Goal: Information Seeking & Learning: Learn about a topic

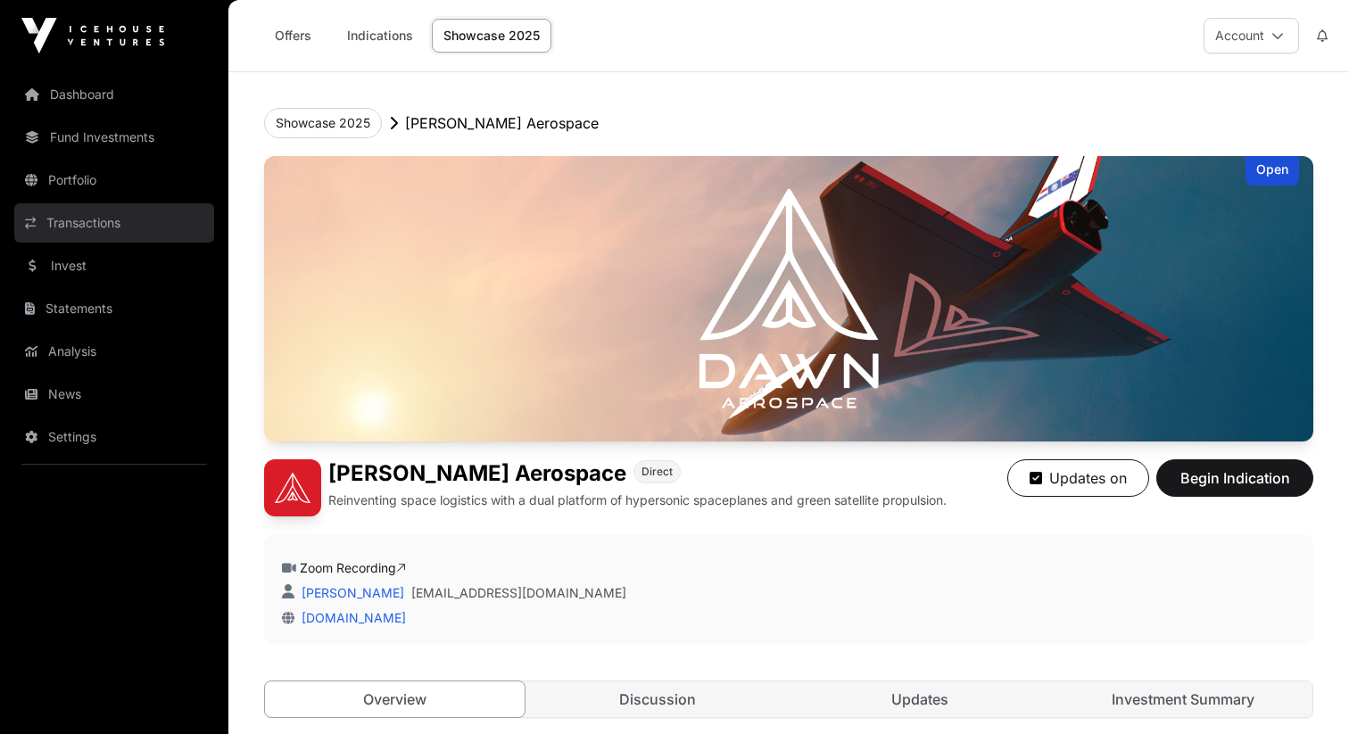
scroll to position [2741, 0]
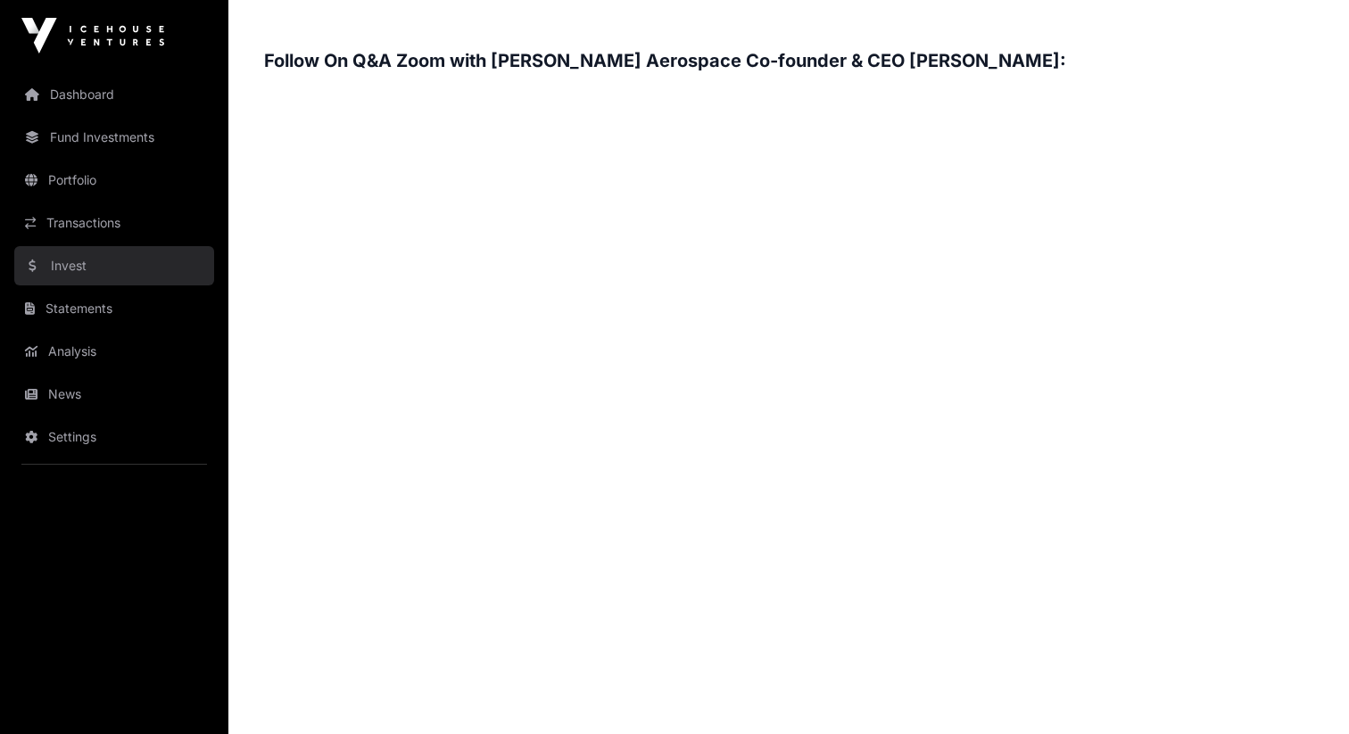
click at [95, 252] on link "Invest" at bounding box center [114, 265] width 200 height 39
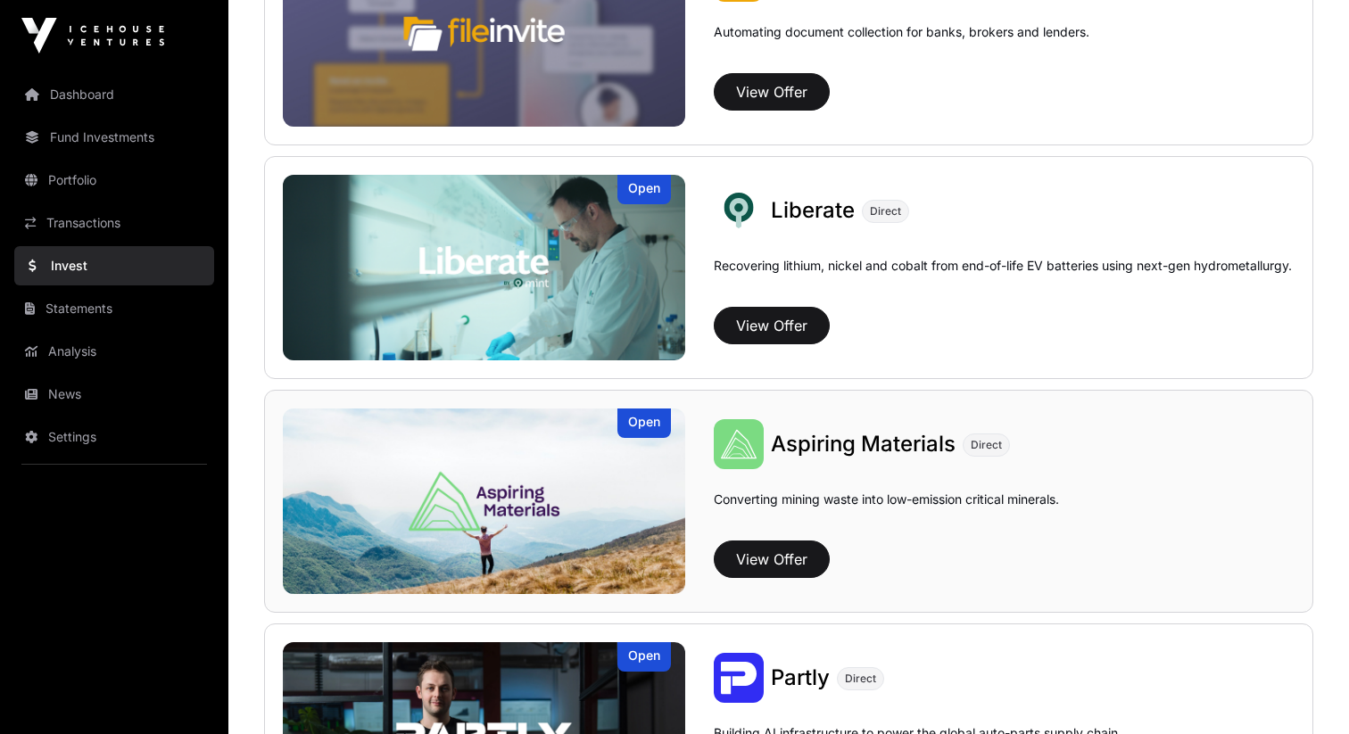
scroll to position [1298, 0]
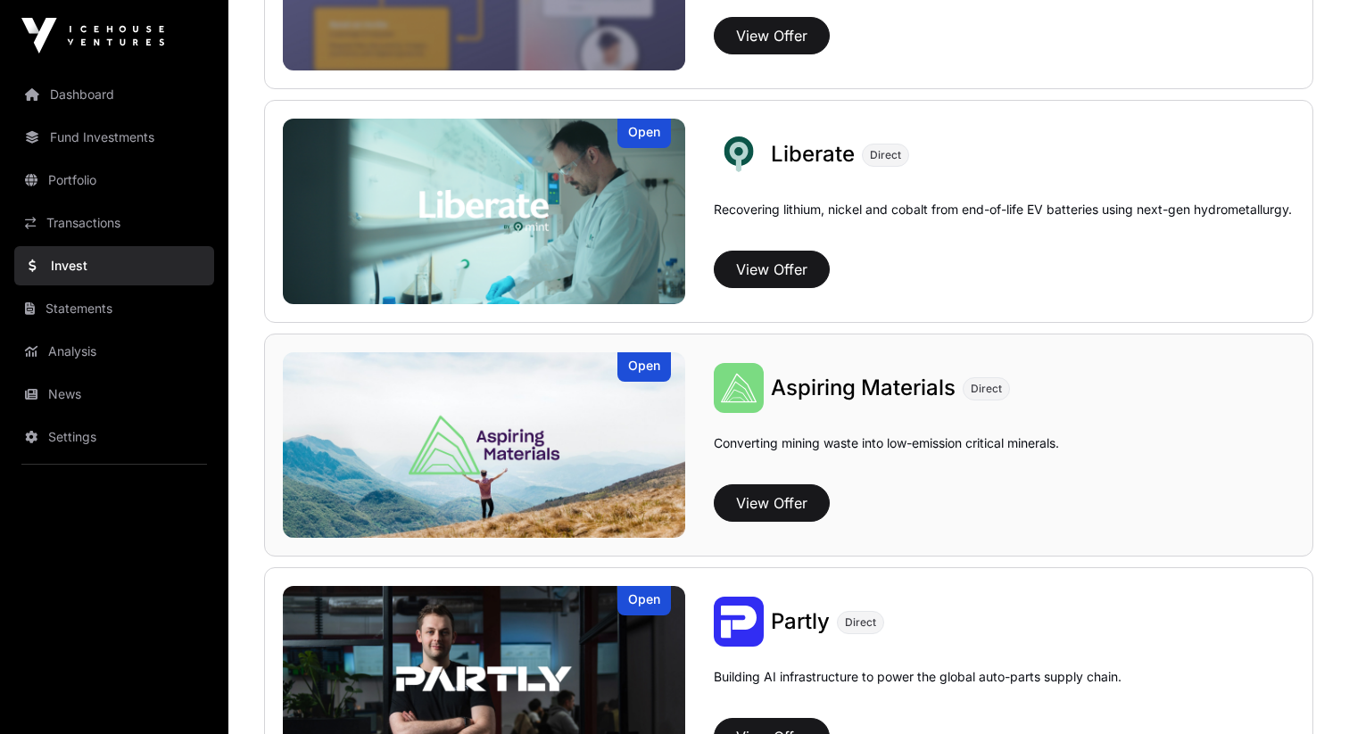
click at [854, 397] on span "Aspiring Materials" at bounding box center [863, 388] width 185 height 26
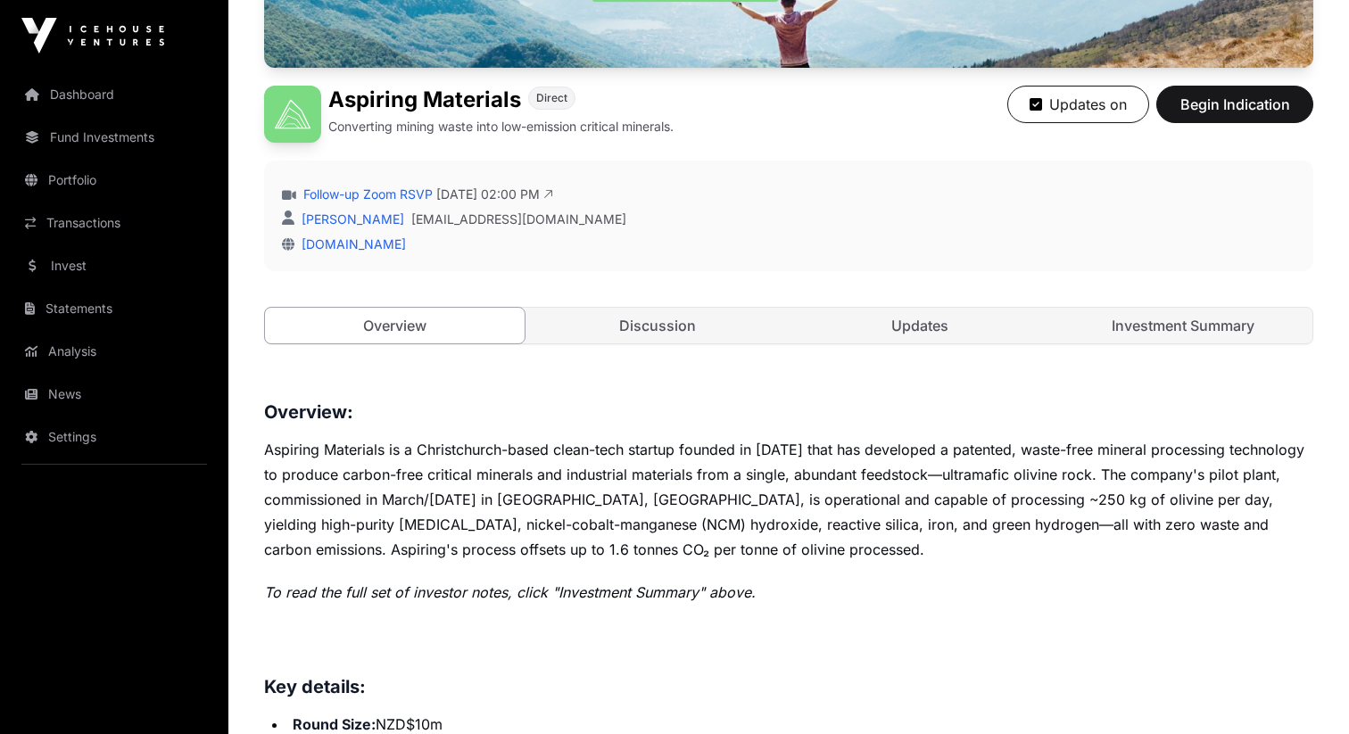
scroll to position [333, 0]
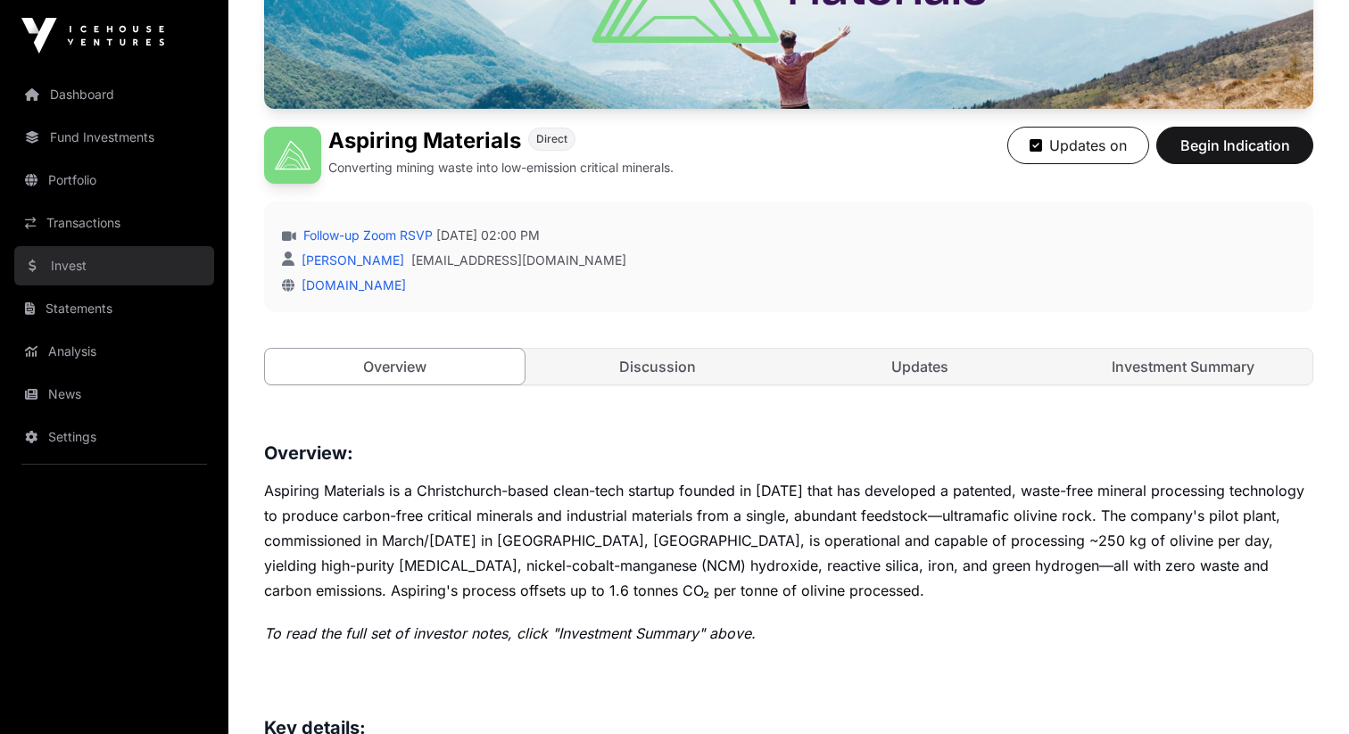
click at [104, 257] on link "Invest" at bounding box center [114, 265] width 200 height 39
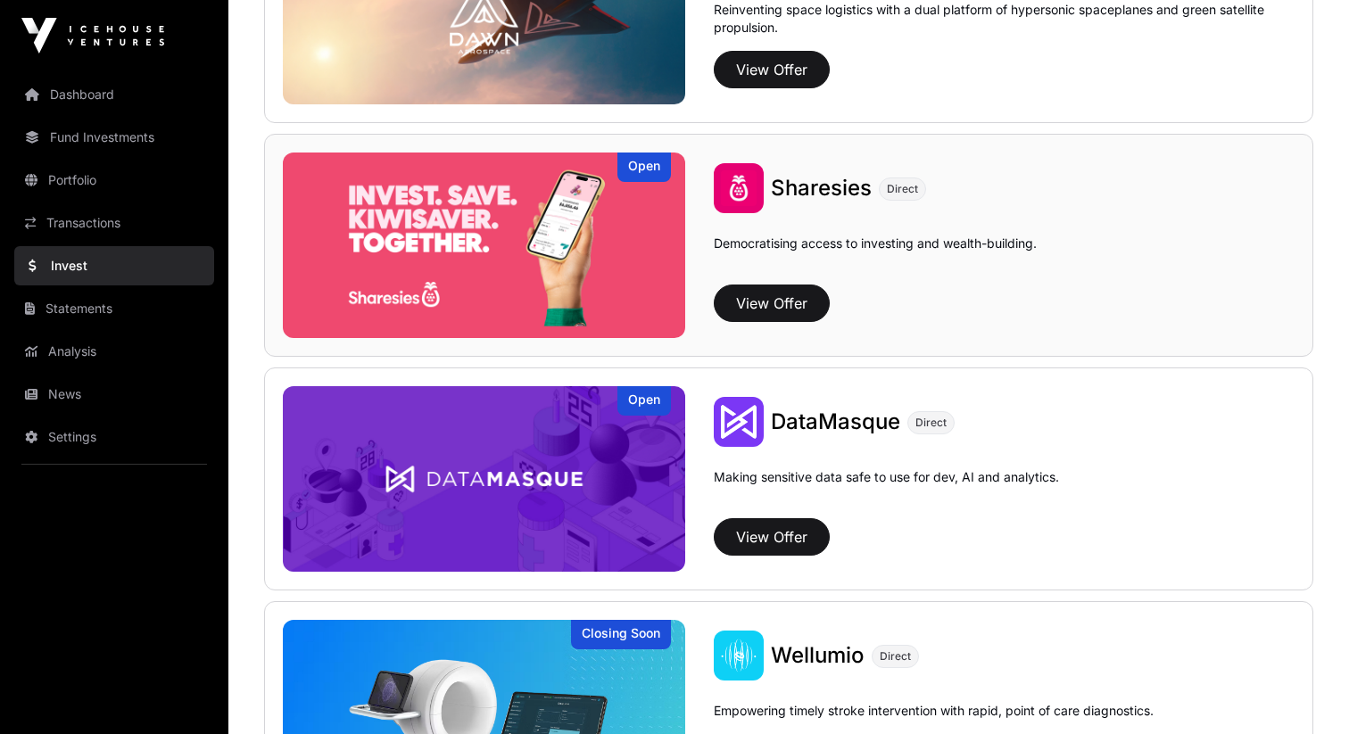
scroll to position [2177, 0]
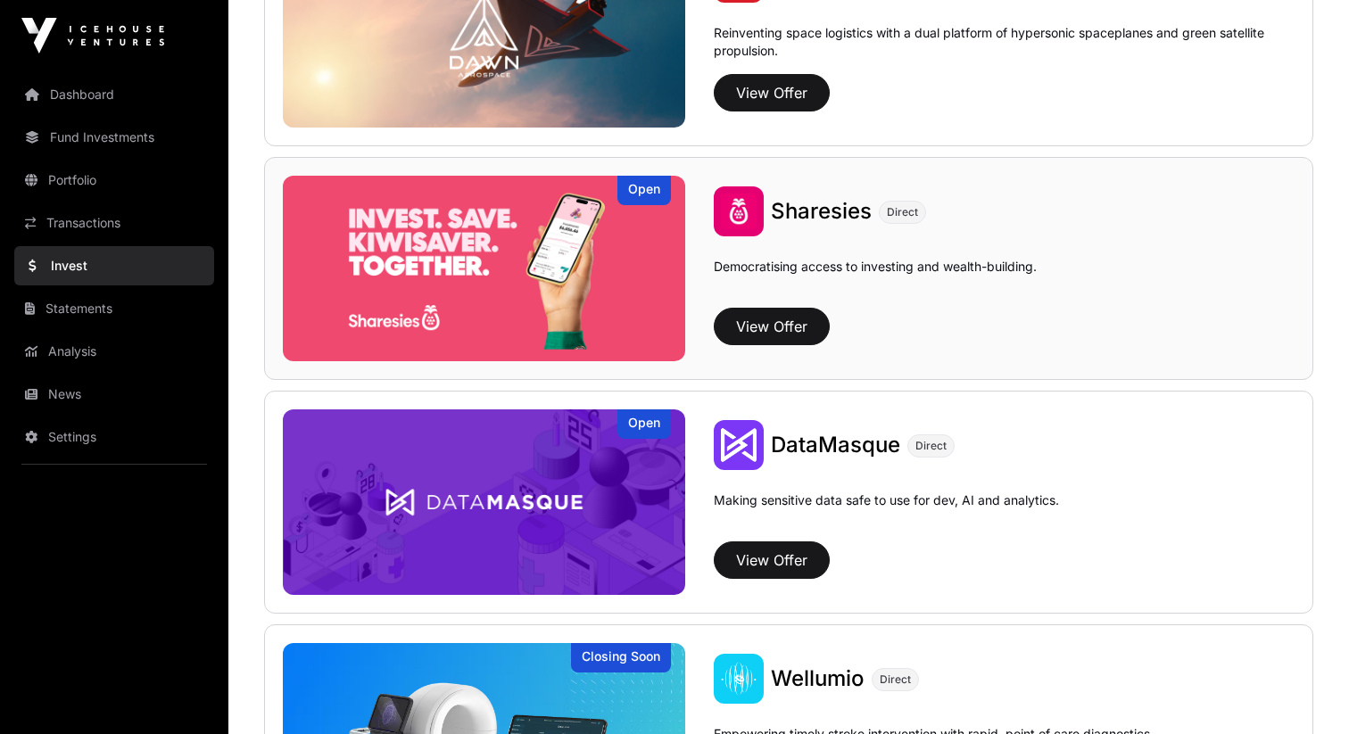
click at [791, 220] on span "Sharesies" at bounding box center [821, 211] width 101 height 26
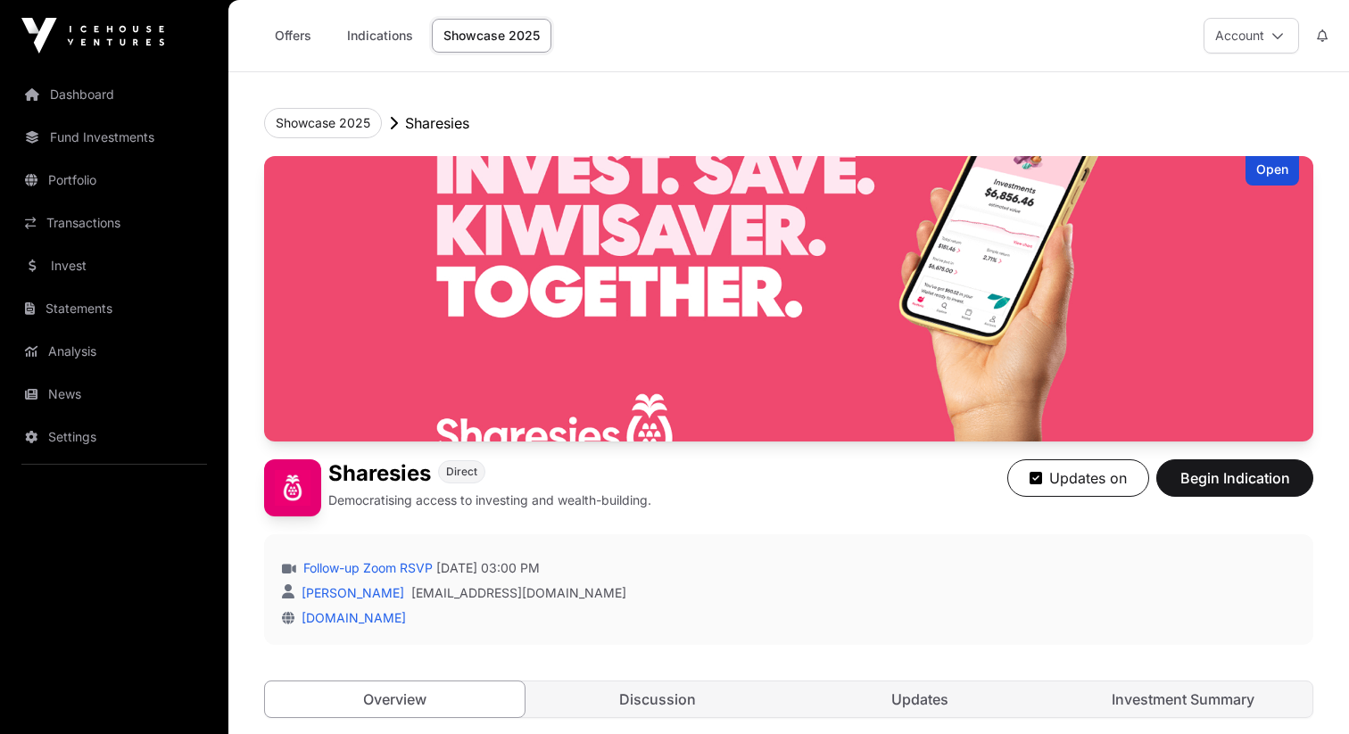
scroll to position [22, 0]
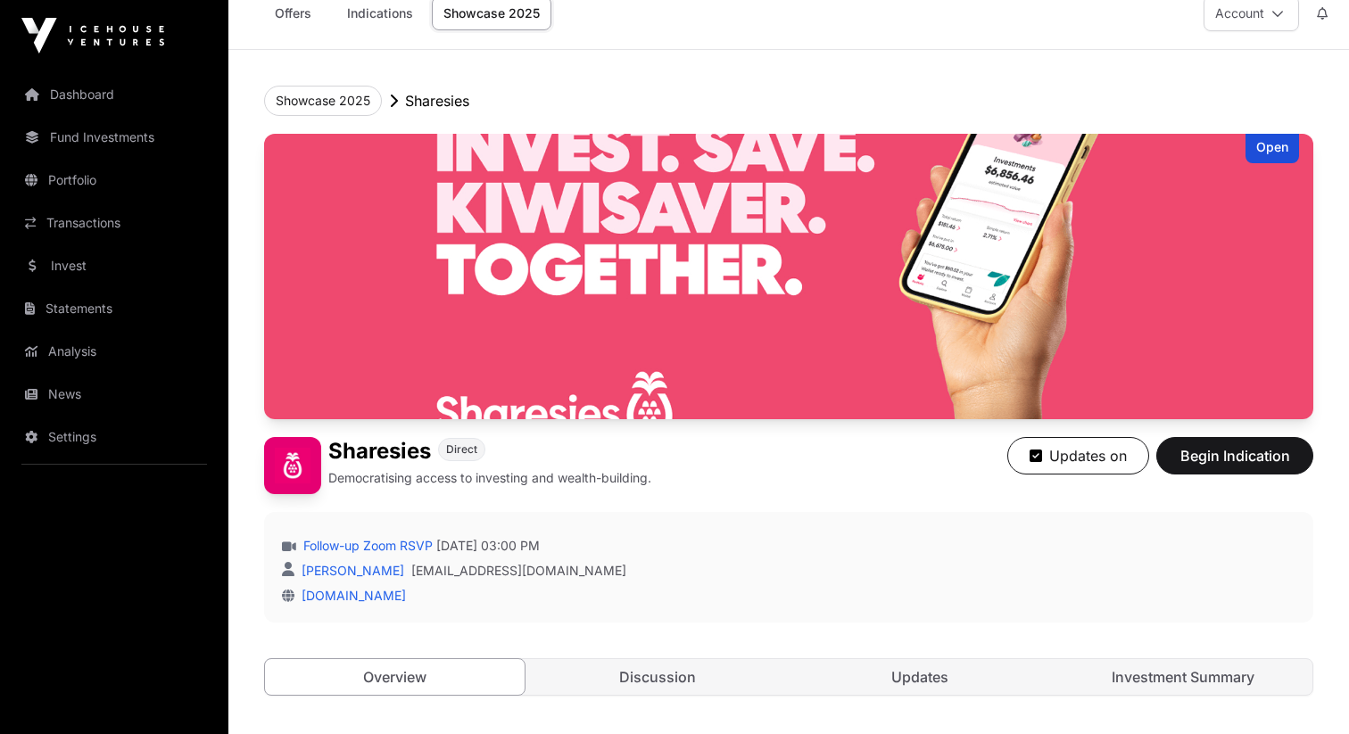
scroll to position [2177, 0]
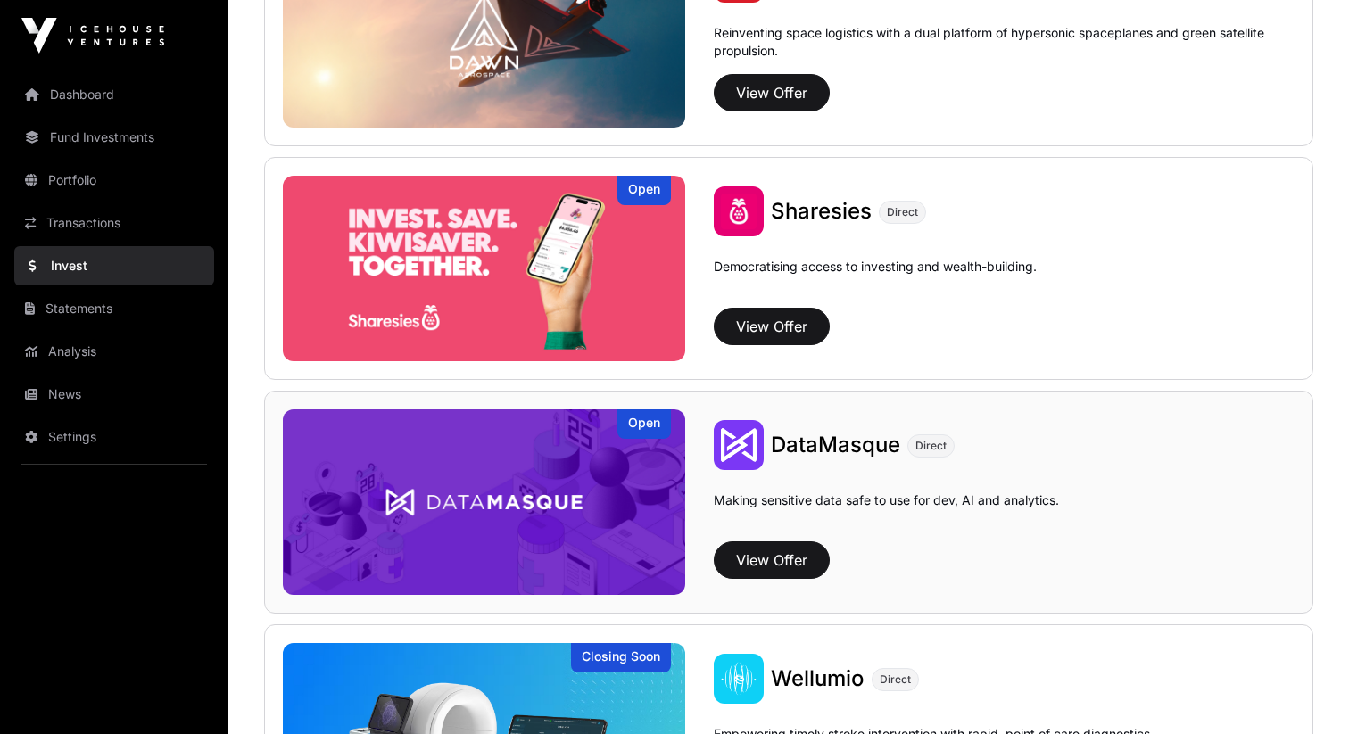
click at [775, 452] on span "DataMasque" at bounding box center [835, 445] width 129 height 26
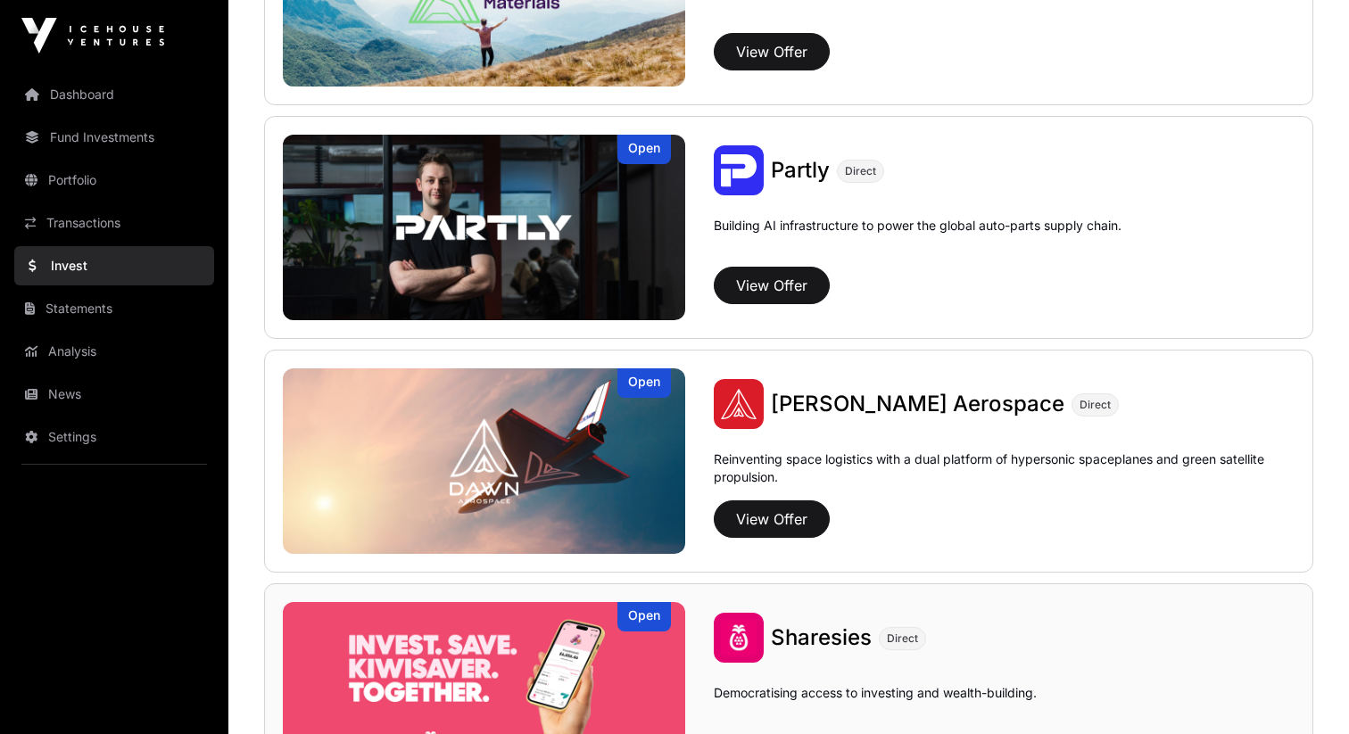
scroll to position [1628, 0]
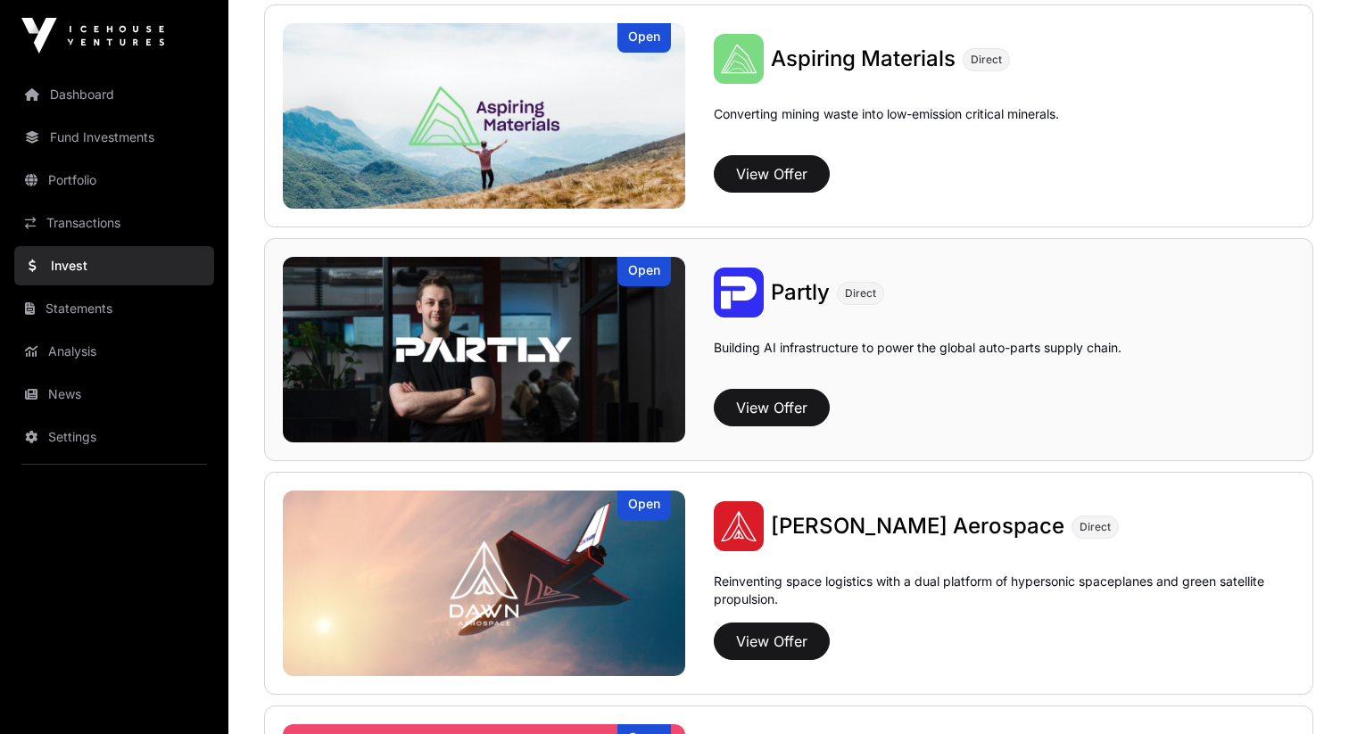
click at [789, 294] on span "Partly" at bounding box center [800, 292] width 59 height 26
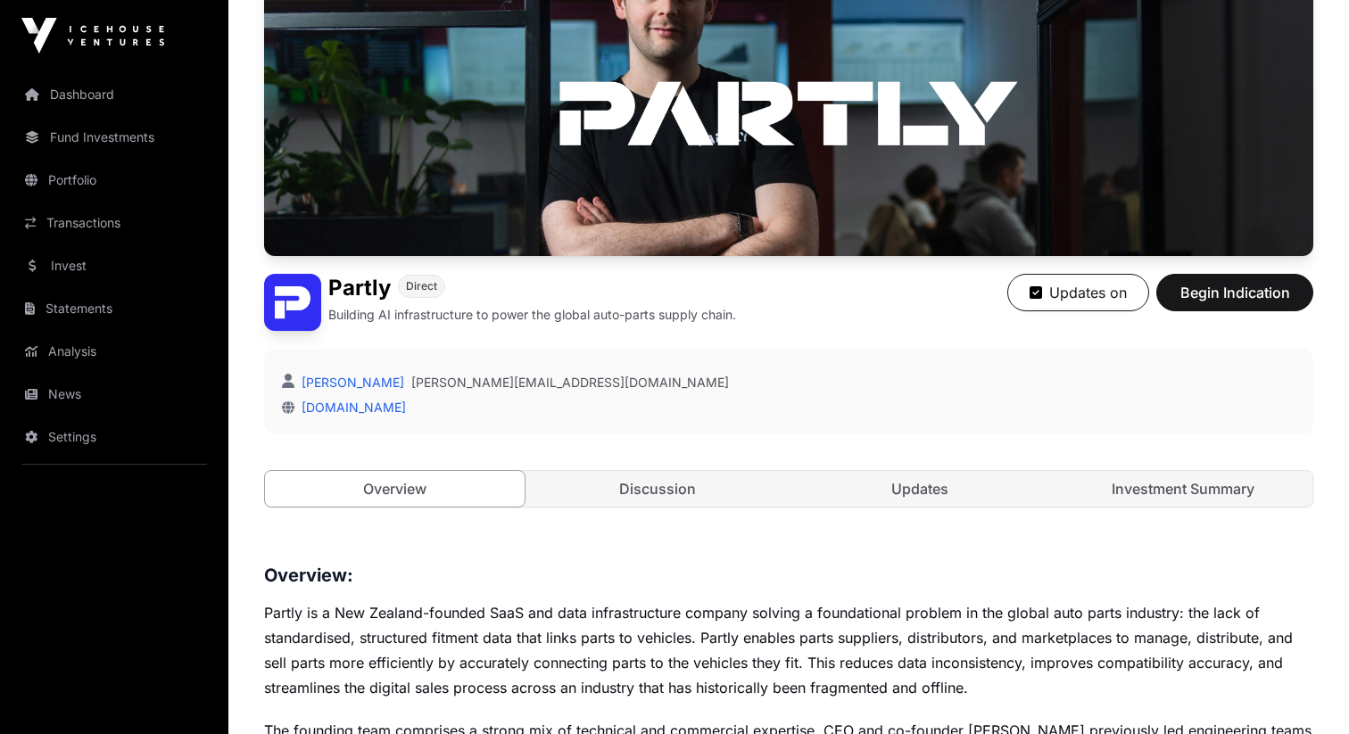
scroll to position [103, 0]
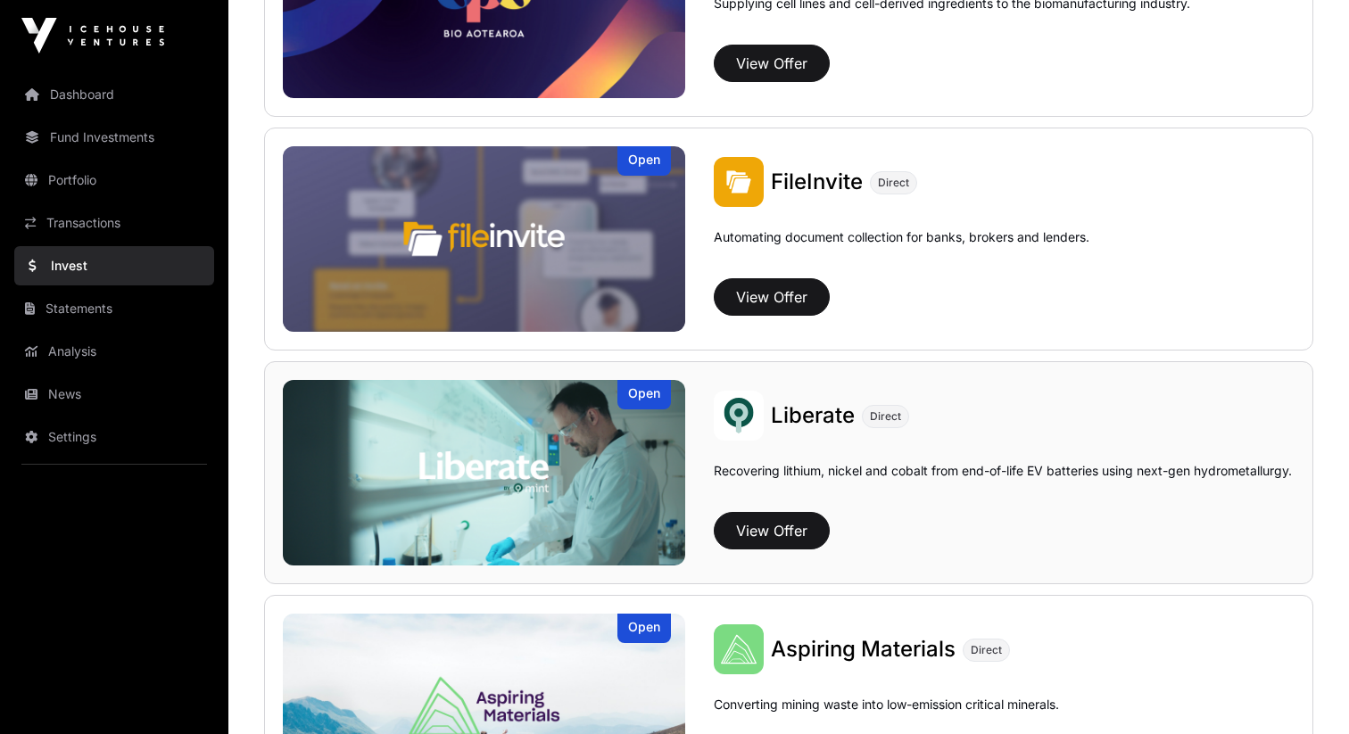
scroll to position [1025, 0]
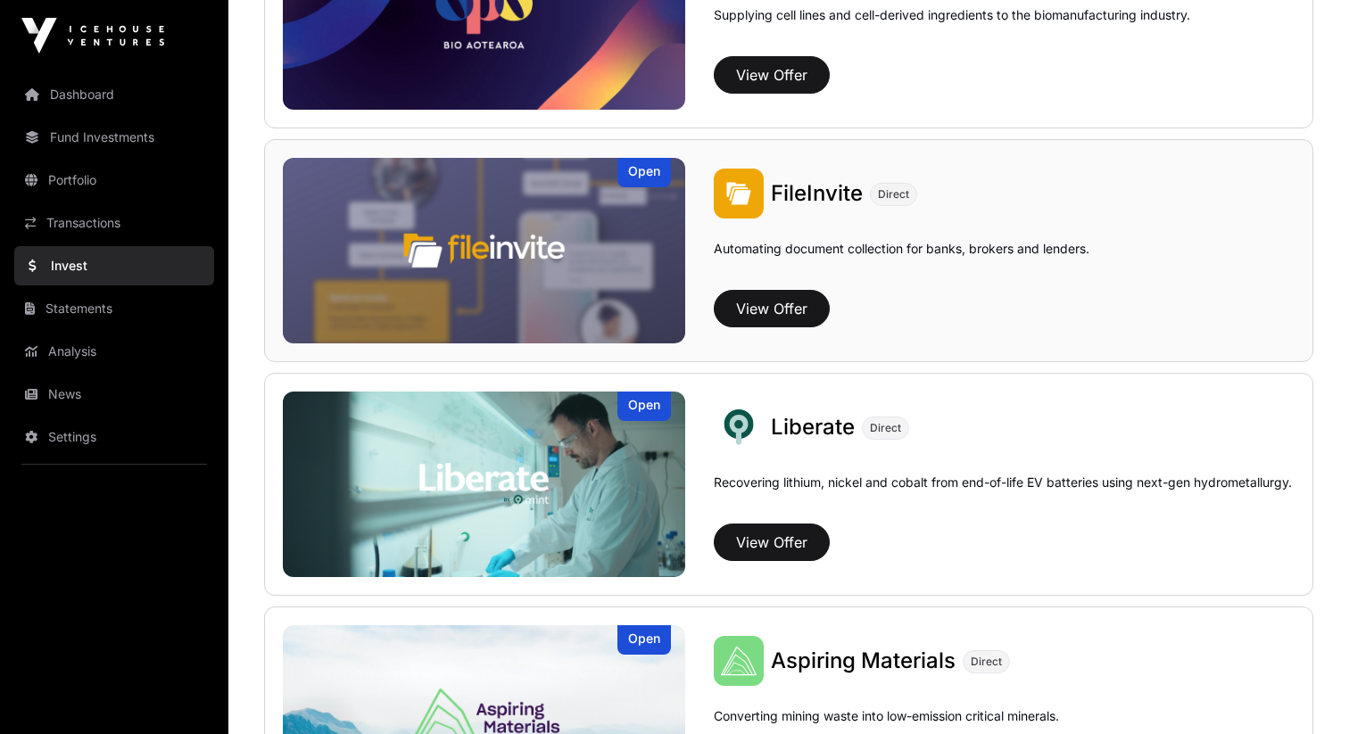
click at [789, 204] on span "FileInvite" at bounding box center [817, 193] width 92 height 26
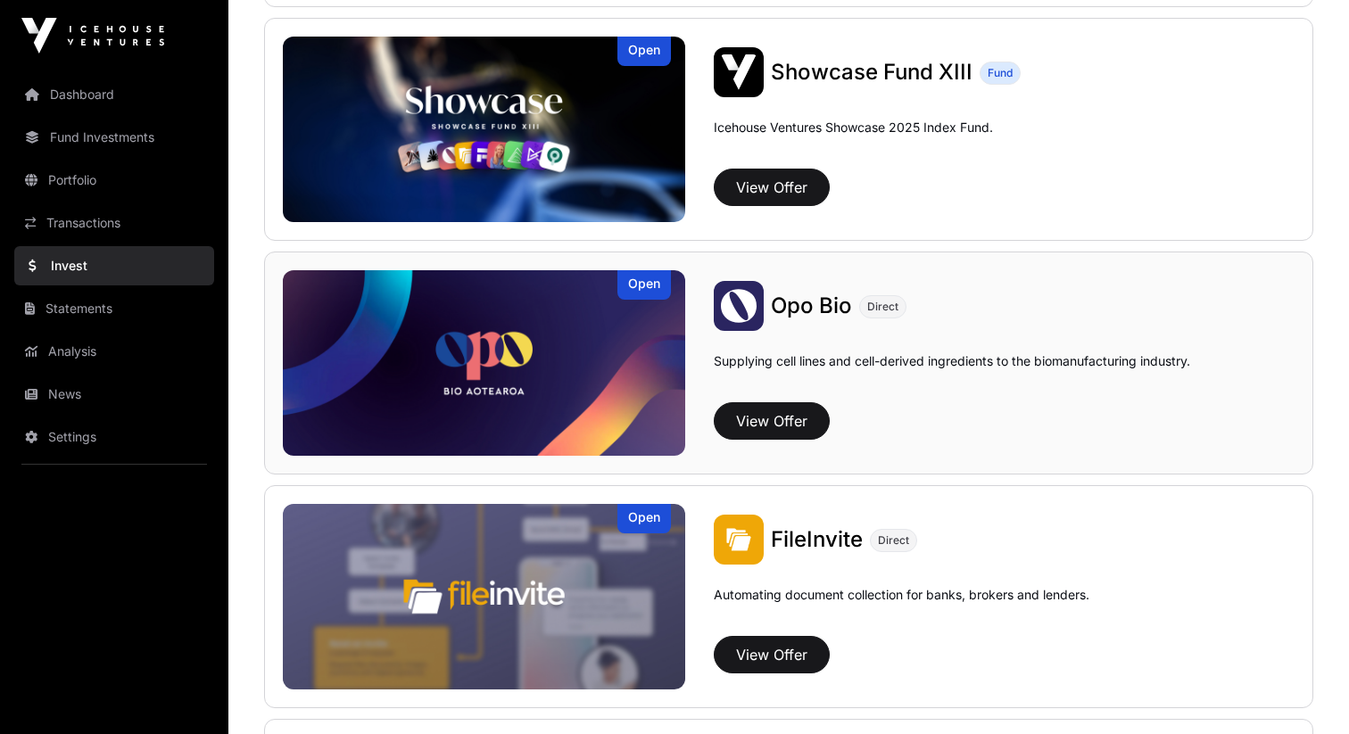
scroll to position [650, 0]
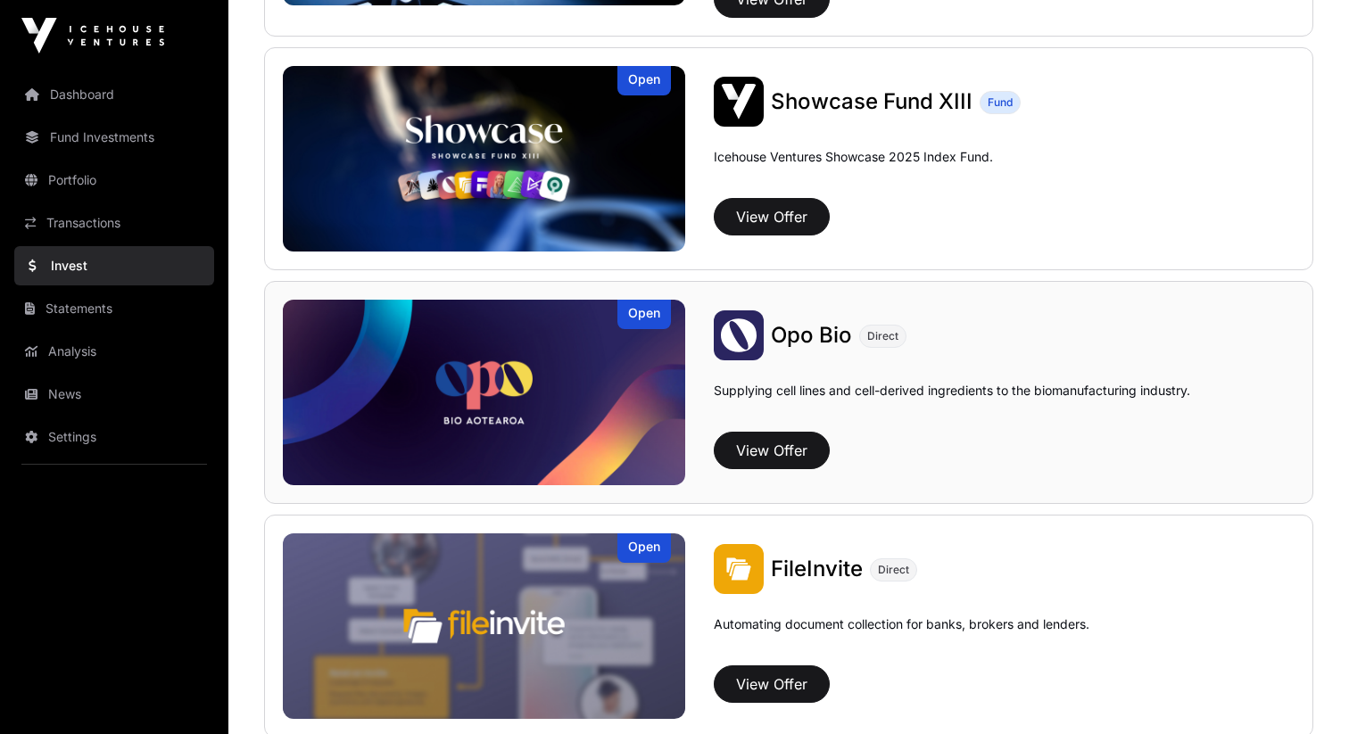
click at [804, 344] on span "Opo Bio" at bounding box center [811, 335] width 81 height 26
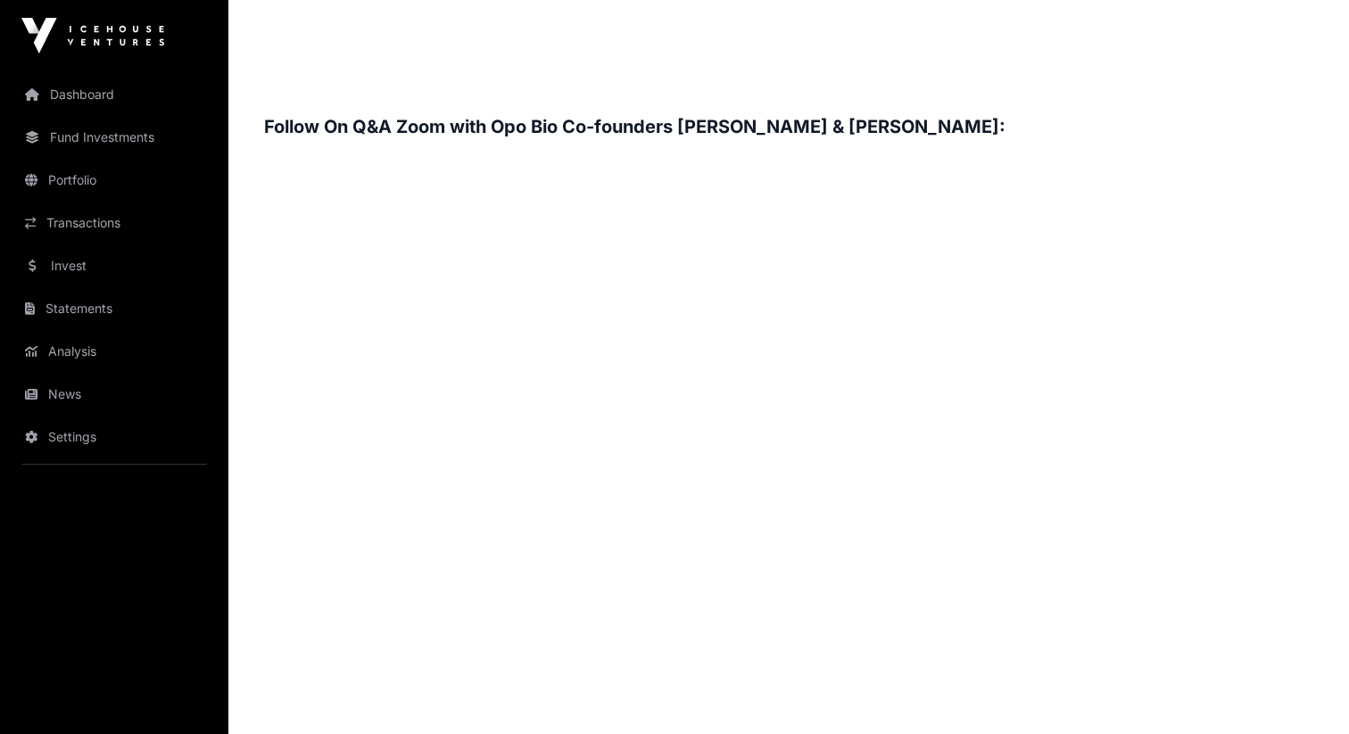
scroll to position [2534, 0]
click at [850, 127] on h3 "Follow On Q&A Zoom with Opo Bio Co-founders [PERSON_NAME] & [PERSON_NAME]:" at bounding box center [788, 126] width 1049 height 29
click at [925, 120] on h3 "Follow On Q&A Zoom with Opo Bio Co-founders [PERSON_NAME] & [PERSON_NAME]:" at bounding box center [788, 126] width 1049 height 29
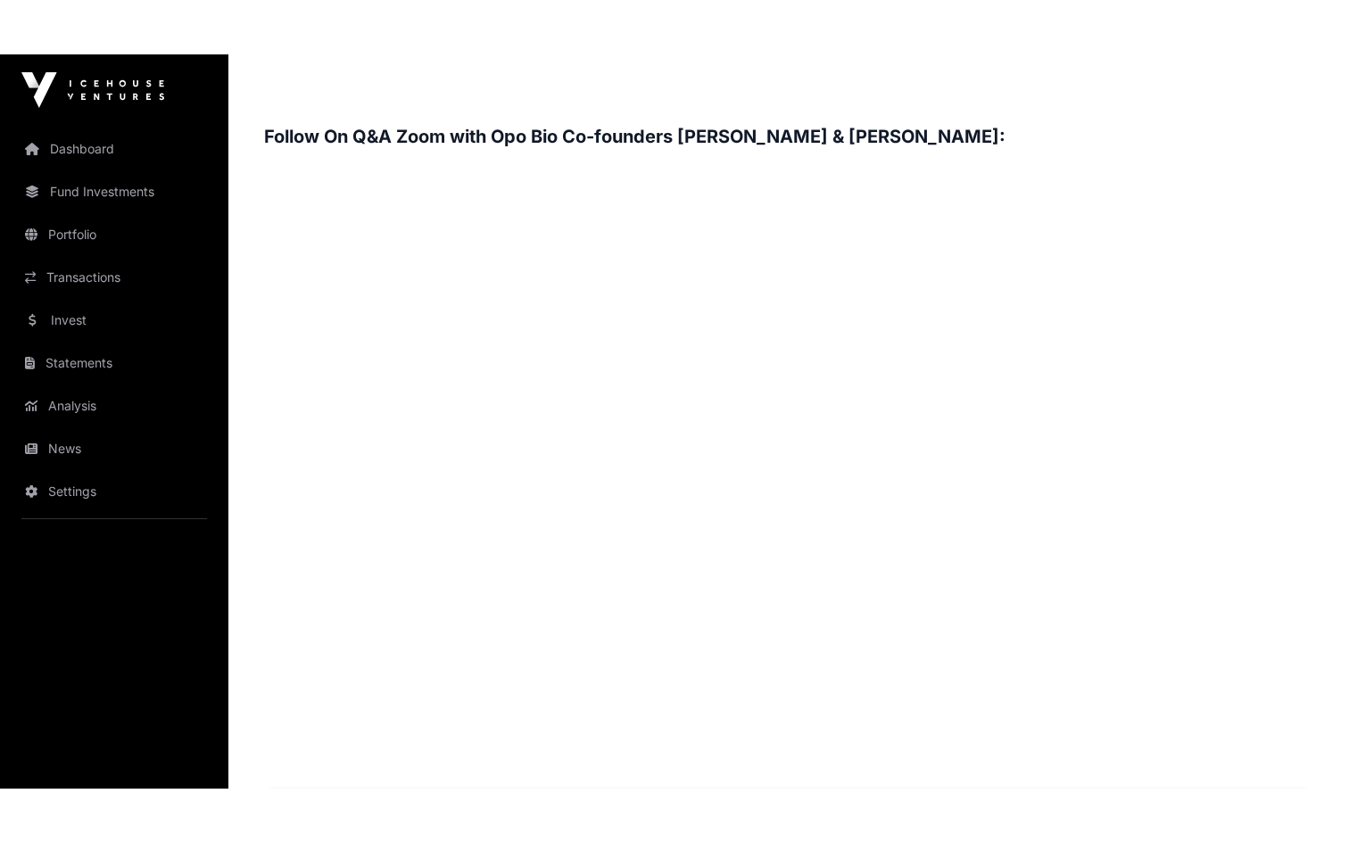
scroll to position [2582, 0]
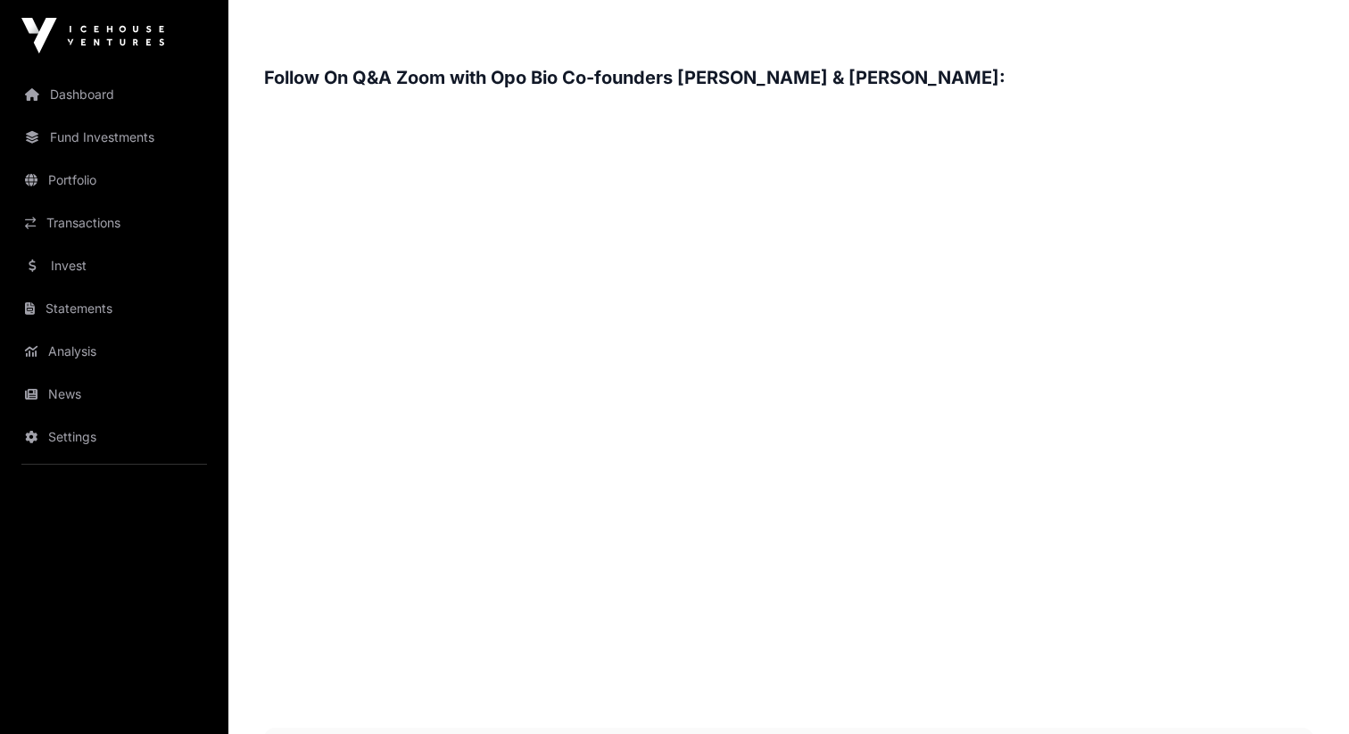
click at [686, 87] on h3 "Follow On Q&A Zoom with Opo Bio Co-founders [PERSON_NAME] & [PERSON_NAME]:" at bounding box center [788, 77] width 1049 height 29
click at [767, 74] on h3 "Follow On Q&A Zoom with Opo Bio Co-founders [PERSON_NAME] & [PERSON_NAME]:" at bounding box center [788, 77] width 1049 height 29
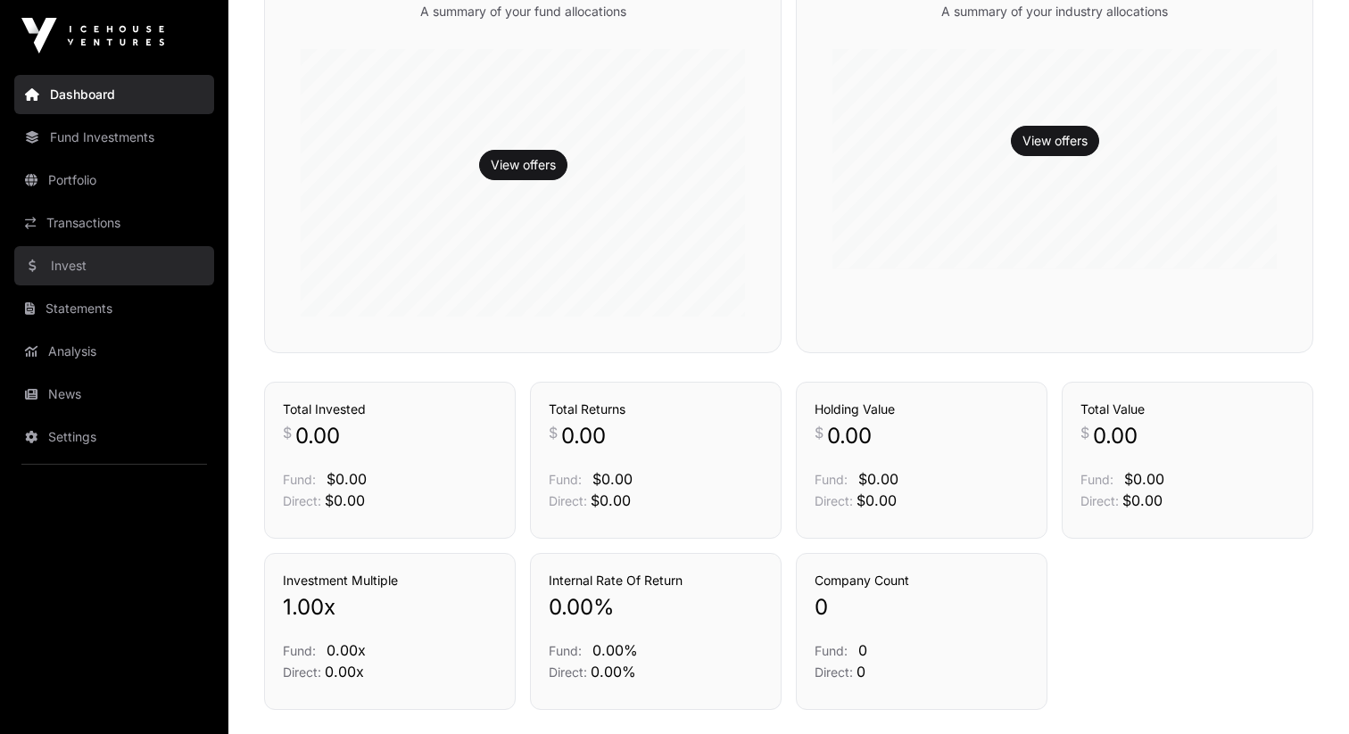
scroll to position [621, 0]
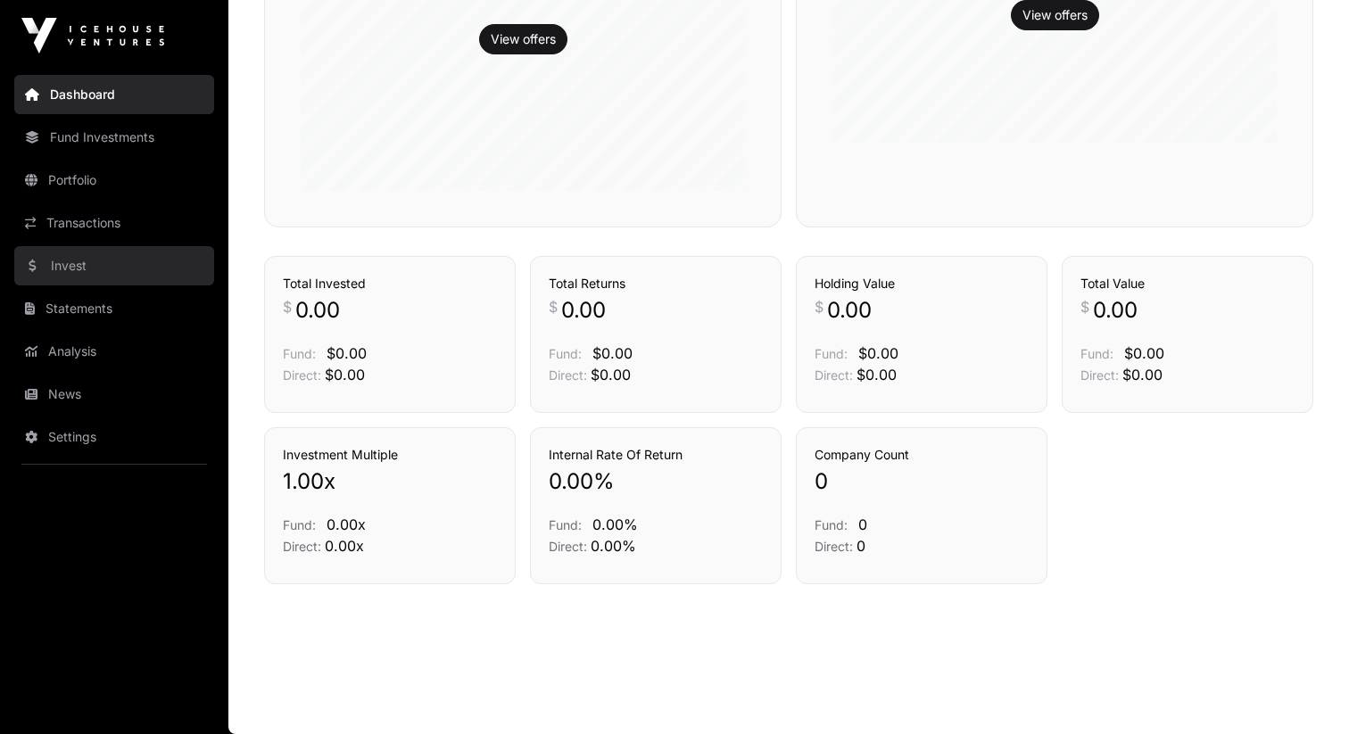
click at [164, 270] on link "Invest" at bounding box center [114, 265] width 200 height 39
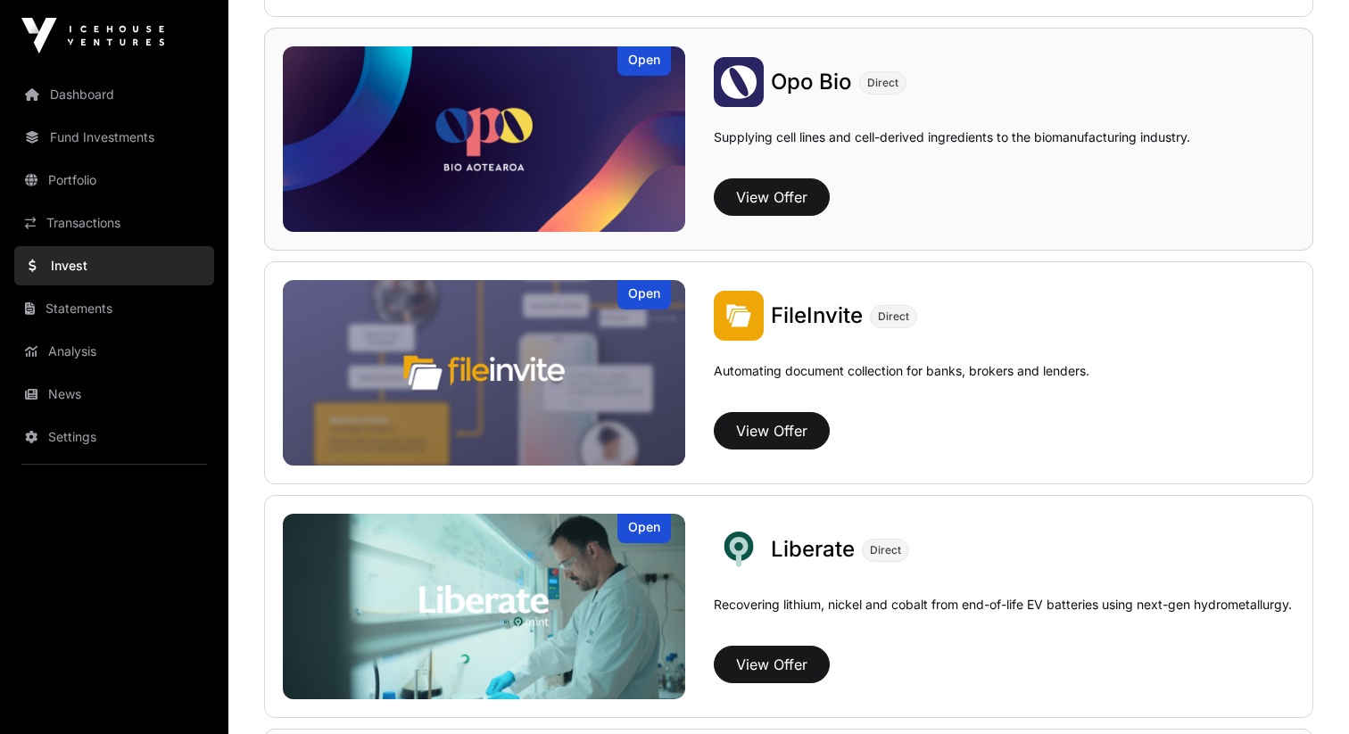
scroll to position [749, 0]
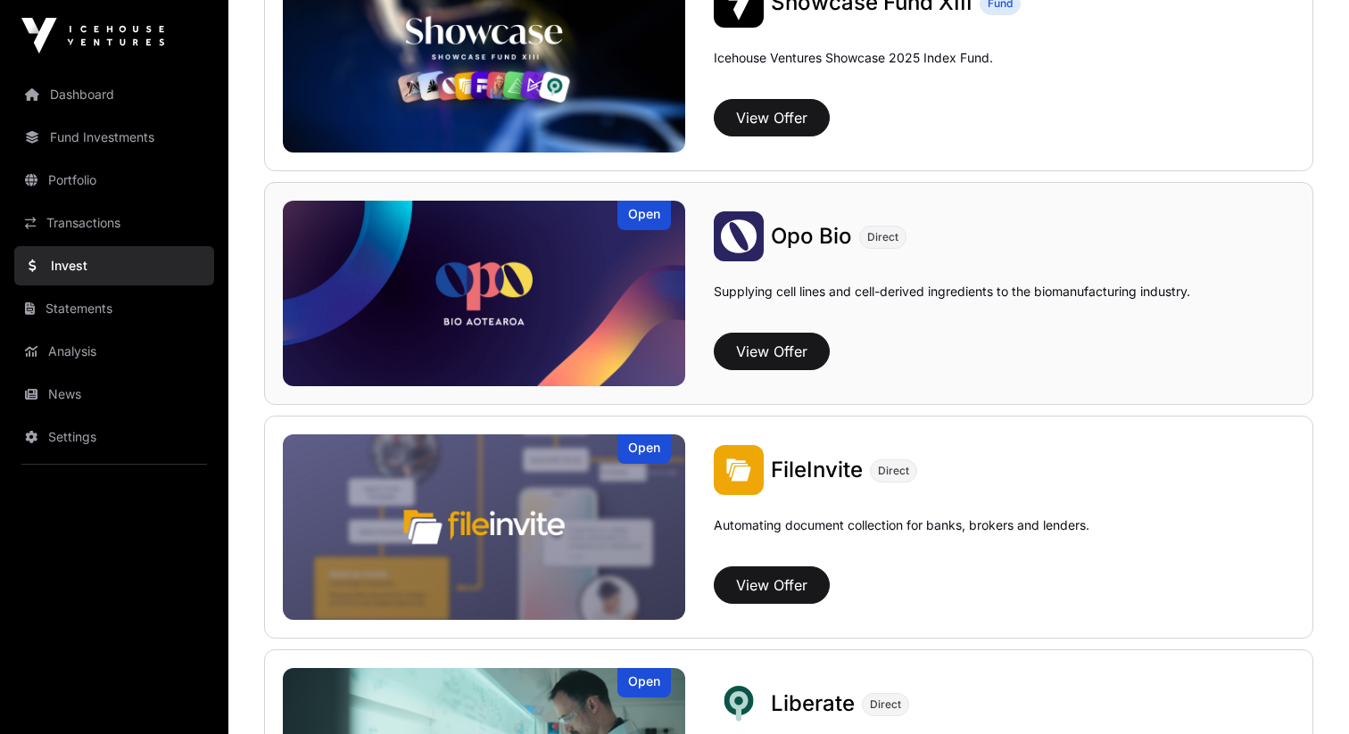
click at [770, 231] on div "Opo Bio Direct" at bounding box center [1004, 237] width 581 height 50
click at [784, 232] on span "Opo Bio" at bounding box center [811, 236] width 81 height 26
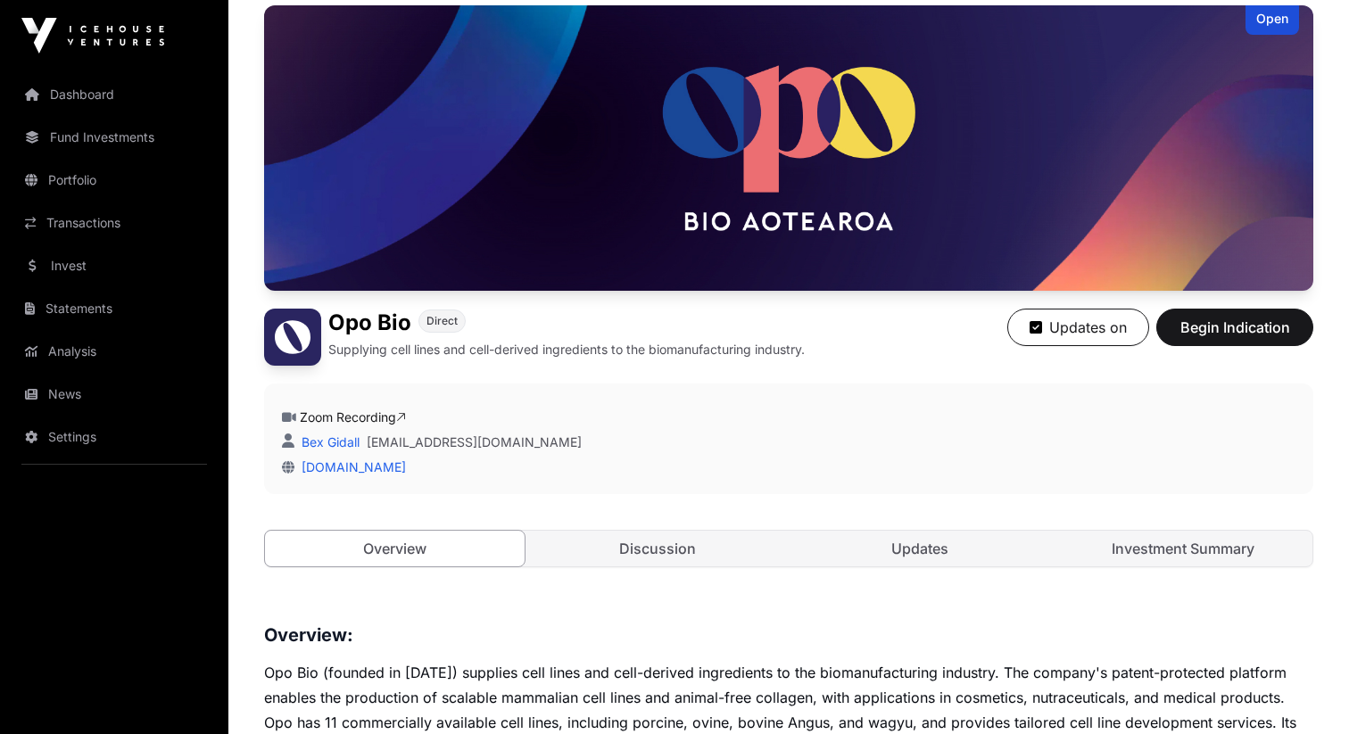
scroll to position [361, 0]
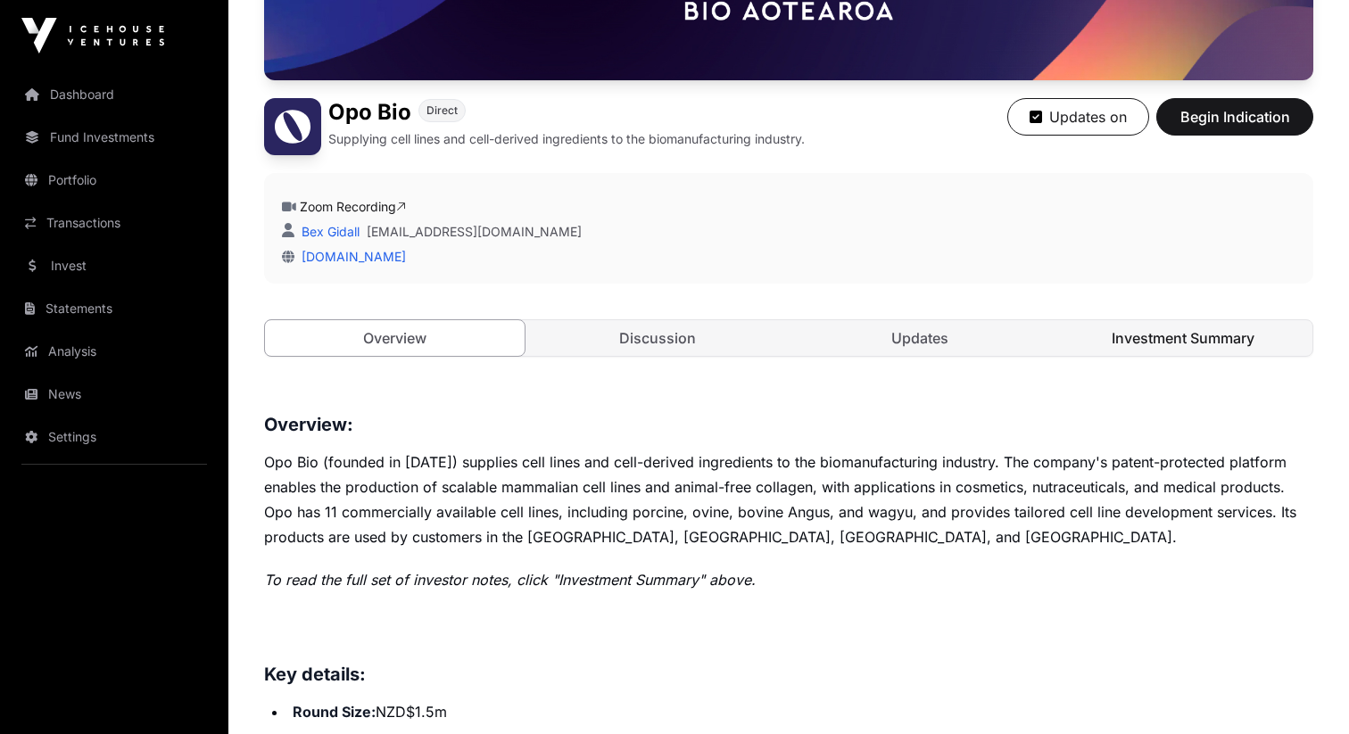
click at [1198, 350] on link "Investment Summary" at bounding box center [1184, 338] width 260 height 36
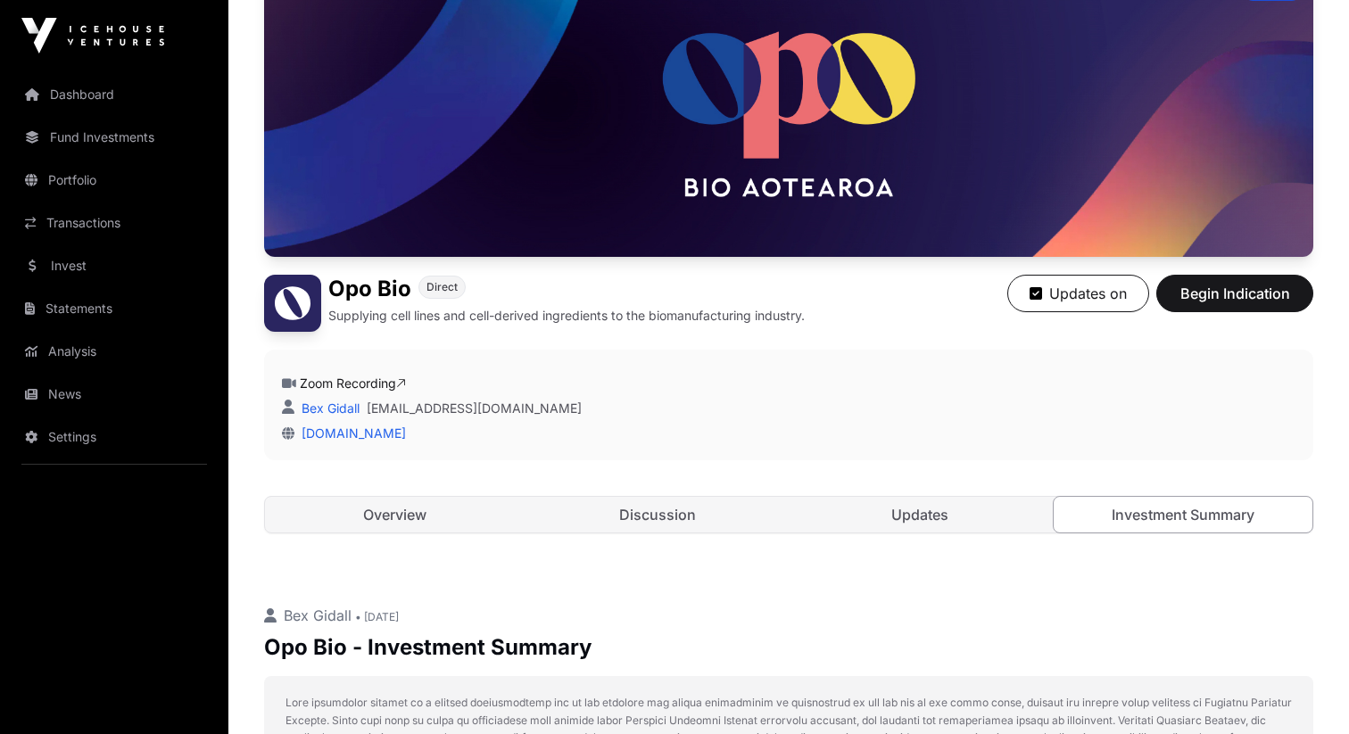
scroll to position [213, 0]
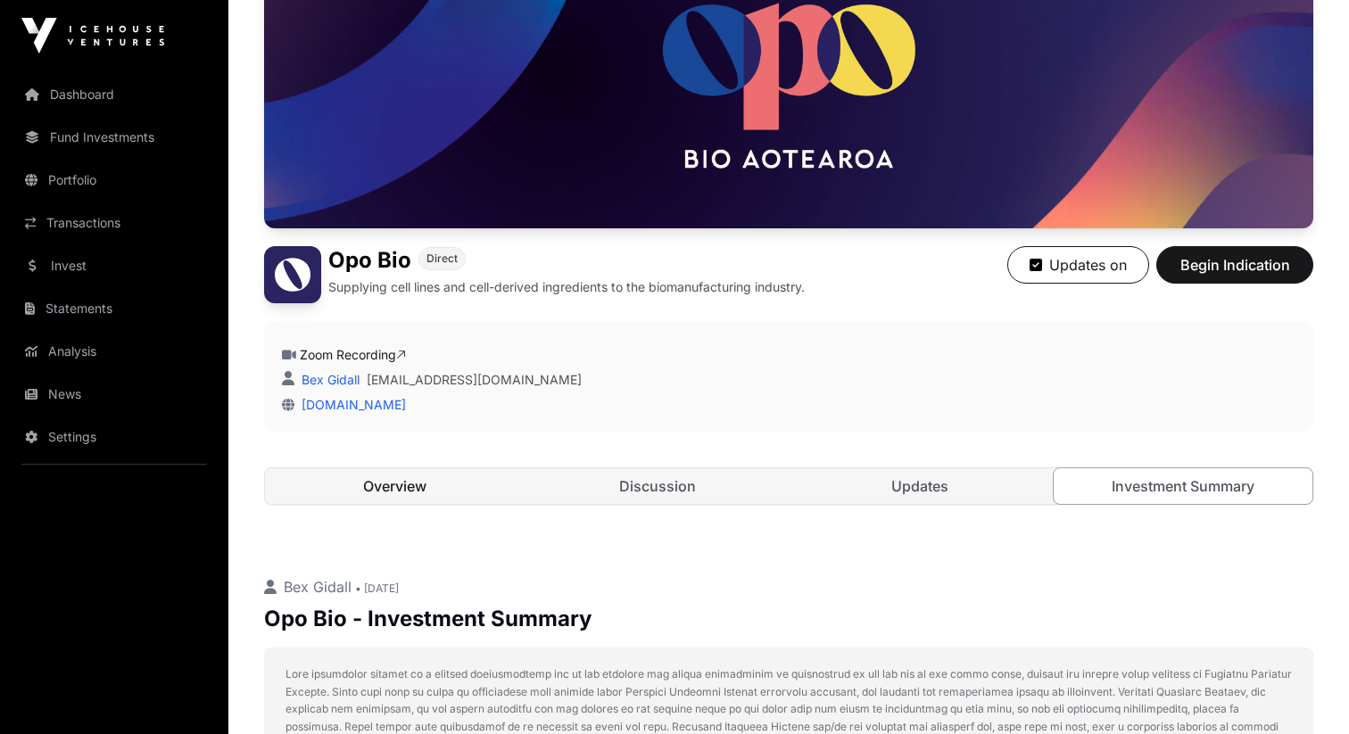
click at [400, 487] on link "Overview" at bounding box center [395, 487] width 260 height 36
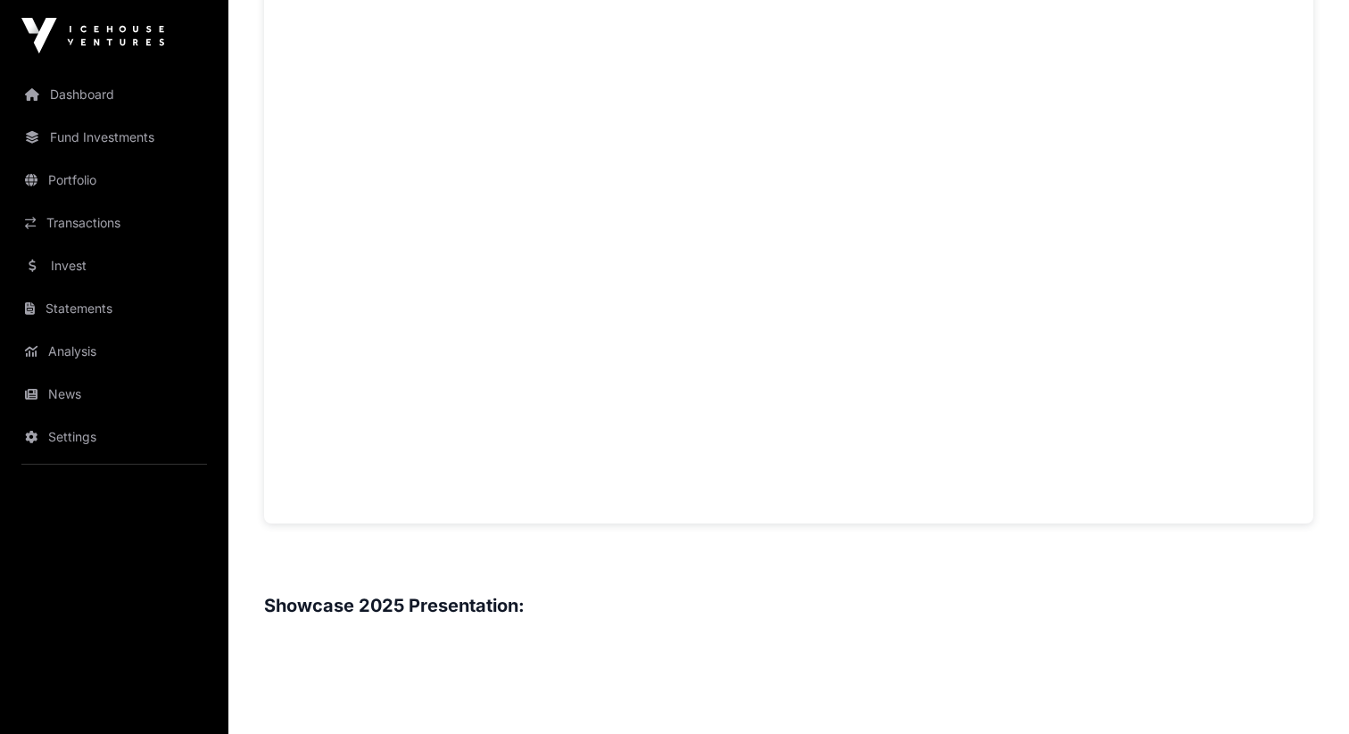
scroll to position [1222, 0]
